Goal: Information Seeking & Learning: Learn about a topic

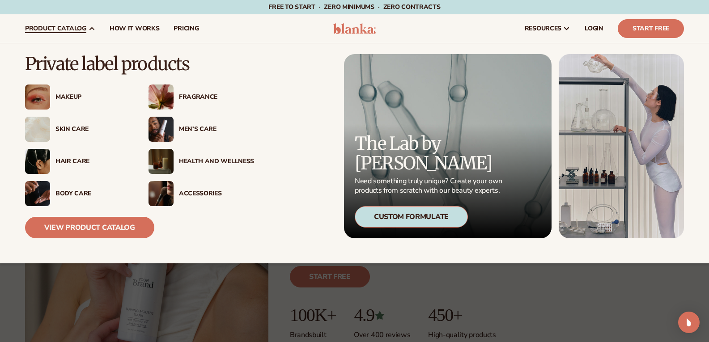
click at [60, 129] on div "Skin Care" at bounding box center [92, 130] width 75 height 8
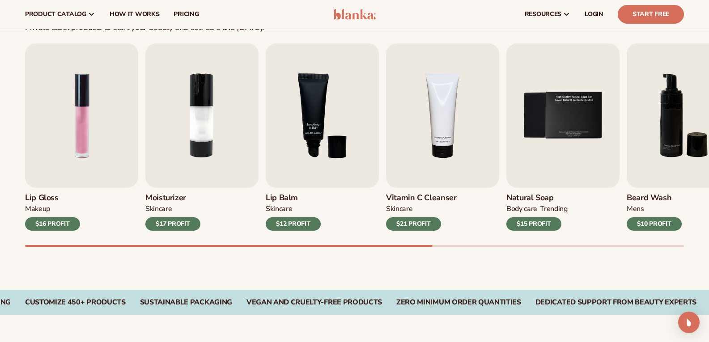
scroll to position [220, 0]
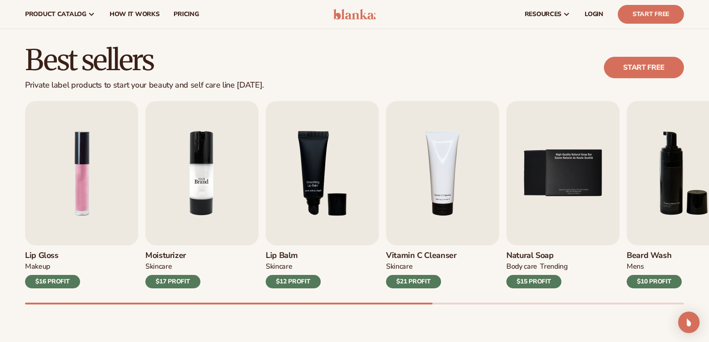
click at [200, 194] on img "2 / 9" at bounding box center [201, 173] width 113 height 144
click at [210, 173] on img "2 / 9" at bounding box center [201, 173] width 113 height 144
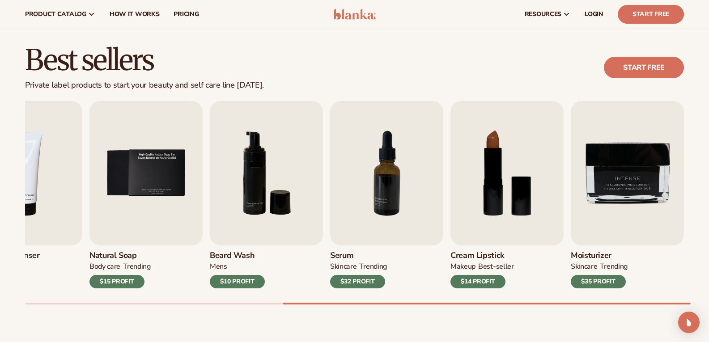
click at [683, 304] on div at bounding box center [486, 304] width 407 height 2
click at [595, 285] on div "$35 PROFIT" at bounding box center [598, 281] width 55 height 13
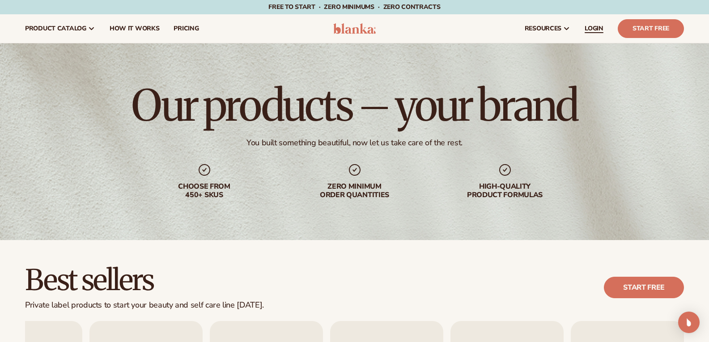
click at [600, 30] on span "LOGIN" at bounding box center [594, 28] width 19 height 7
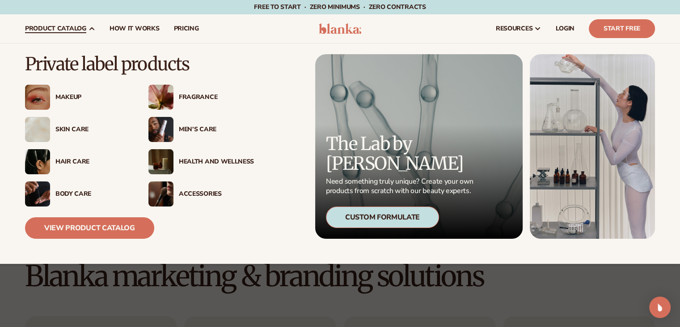
click at [54, 27] on span "product catalog" at bounding box center [55, 28] width 61 height 7
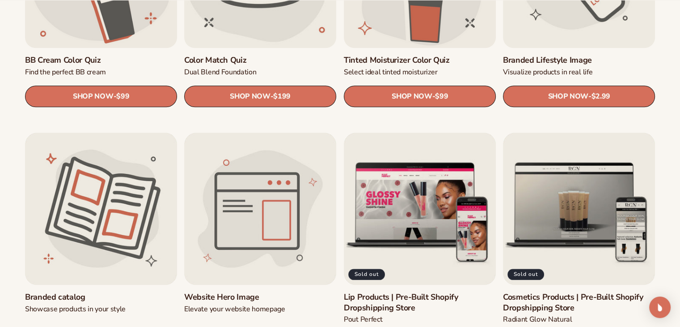
scroll to position [977, 0]
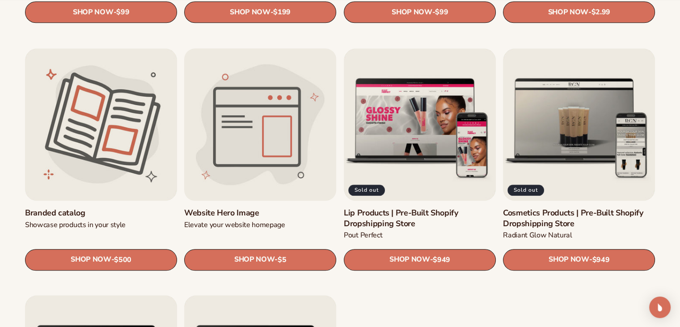
click at [274, 208] on link "Website Hero Image" at bounding box center [260, 213] width 152 height 10
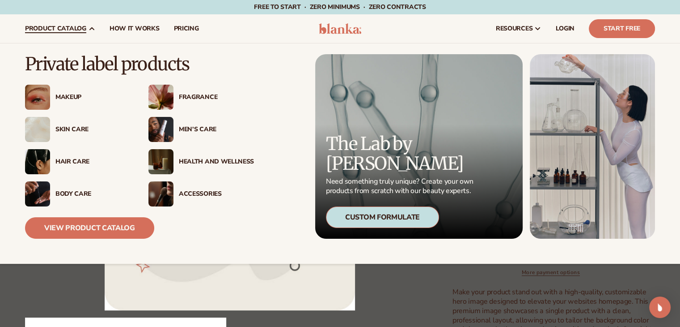
click at [48, 31] on span "product catalog" at bounding box center [55, 28] width 61 height 7
click at [56, 26] on span "product catalog" at bounding box center [55, 28] width 61 height 7
click at [117, 228] on link "View Product Catalog" at bounding box center [89, 227] width 129 height 21
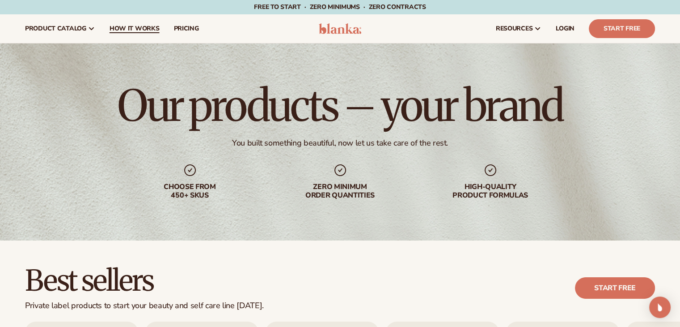
click at [121, 30] on span "How It Works" at bounding box center [135, 28] width 50 height 7
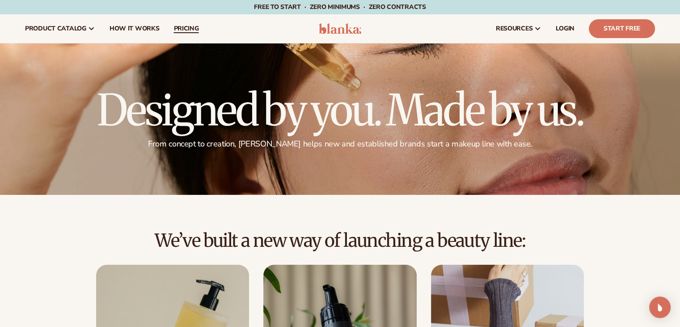
click at [198, 33] on link "pricing" at bounding box center [185, 28] width 39 height 29
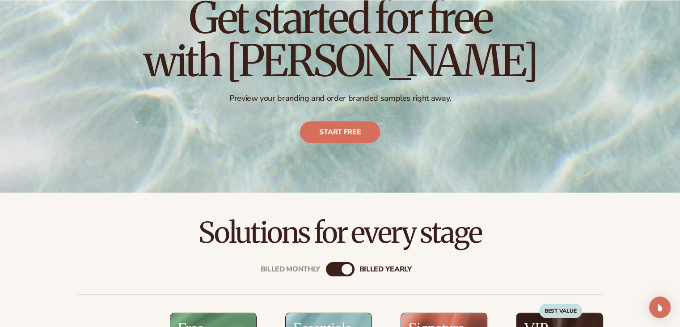
scroll to position [256, 0]
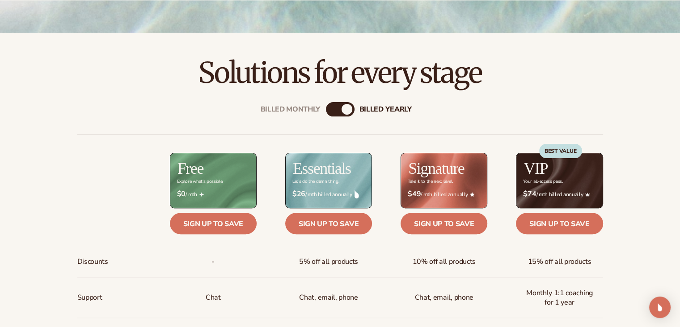
click at [335, 106] on div "Billed Monthly" at bounding box center [331, 109] width 11 height 11
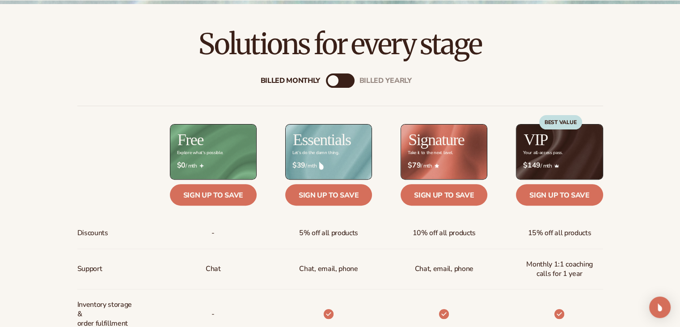
scroll to position [300, 0]
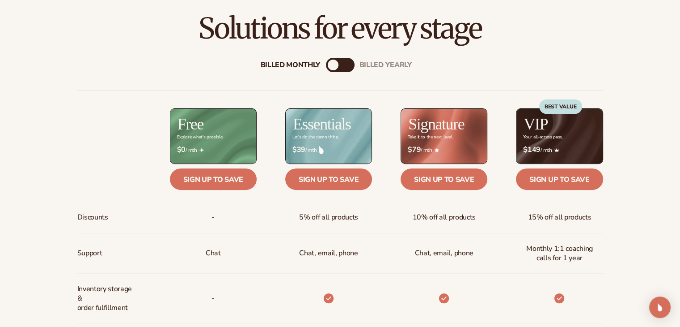
click at [342, 61] on div "Billed Monthly billed Yearly" at bounding box center [340, 65] width 29 height 14
click at [333, 67] on div "Billed Monthly" at bounding box center [333, 64] width 11 height 11
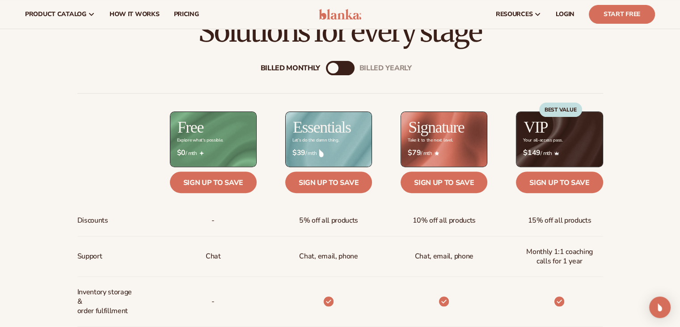
scroll to position [255, 0]
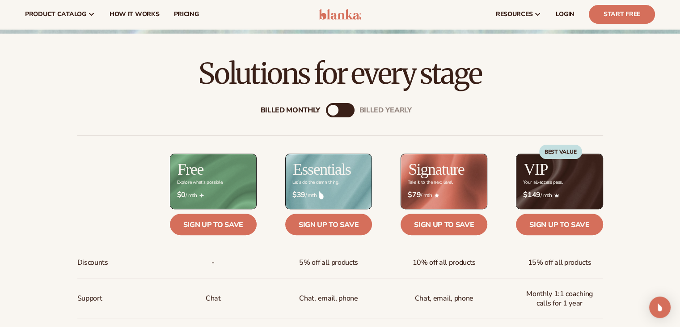
click at [328, 110] on div "Billed Monthly billed Yearly" at bounding box center [340, 110] width 29 height 14
click at [341, 112] on div "Billed Monthly billed Yearly" at bounding box center [340, 110] width 29 height 14
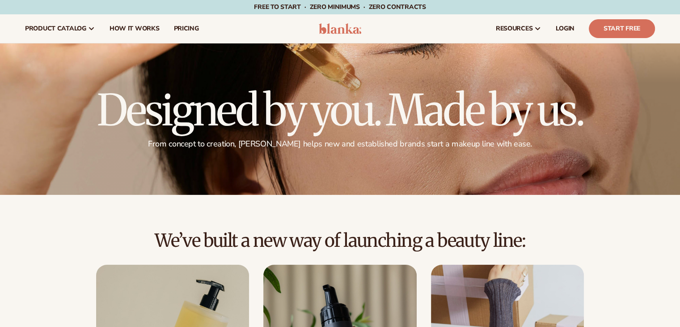
scroll to position [1, 0]
